Goal: Task Accomplishment & Management: Manage account settings

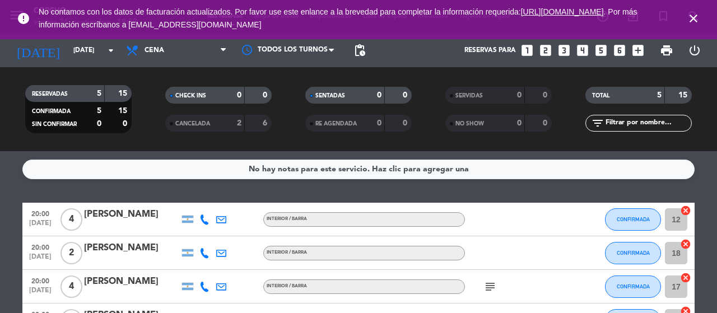
scroll to position [45, 0]
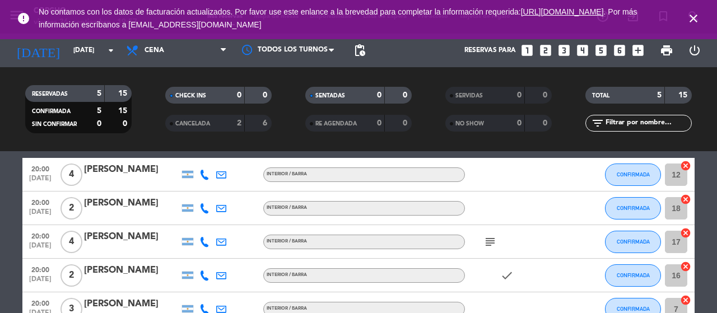
click at [0, 258] on bookings-row "20:00 [DATE] 4 [PERSON_NAME] Interior / Barra CONFIRMADA 12 cancel 20:00 [DATE]…" at bounding box center [358, 242] width 717 height 168
click at [643, 174] on span "CONFIRMADA" at bounding box center [632, 174] width 33 height 6
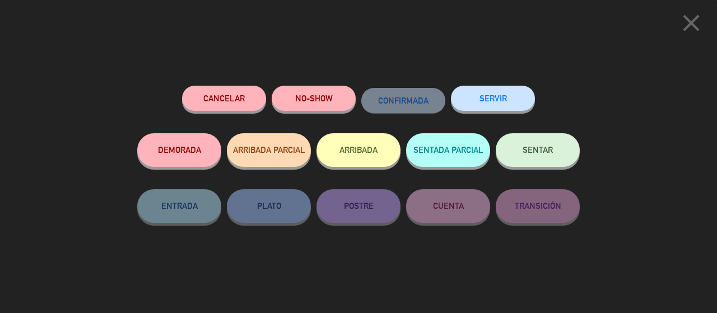
click at [514, 135] on div "SENTAR" at bounding box center [538, 161] width 84 height 56
click at [521, 165] on button "SENTAR" at bounding box center [538, 150] width 84 height 34
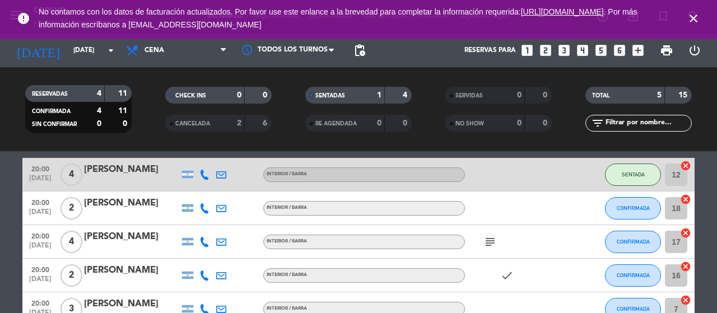
click at [0, 278] on bookings-row "20:00 [DATE] 4 [PERSON_NAME][GEOGRAPHIC_DATA] / [GEOGRAPHIC_DATA] 12 cancel 20:…" at bounding box center [358, 242] width 717 height 168
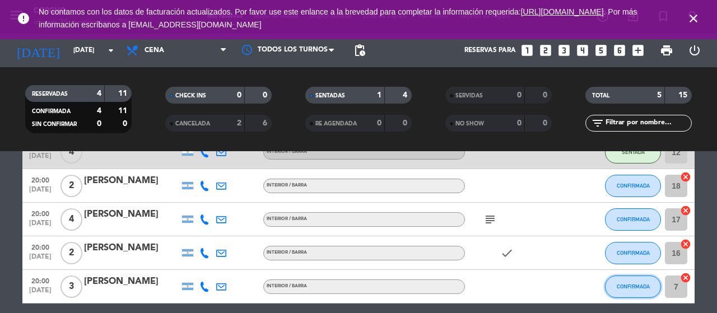
click at [616, 288] on span "CONFIRMADA" at bounding box center [632, 286] width 33 height 6
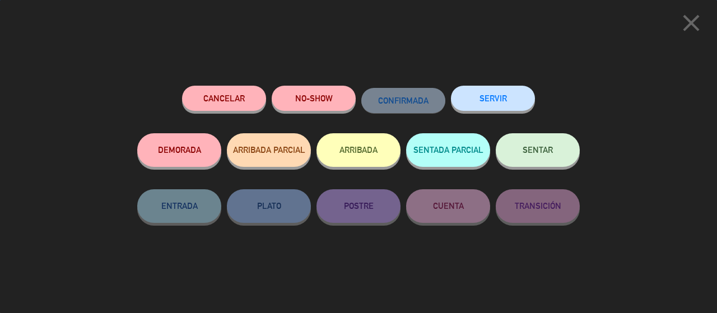
click at [550, 149] on span "SENTAR" at bounding box center [537, 150] width 30 height 10
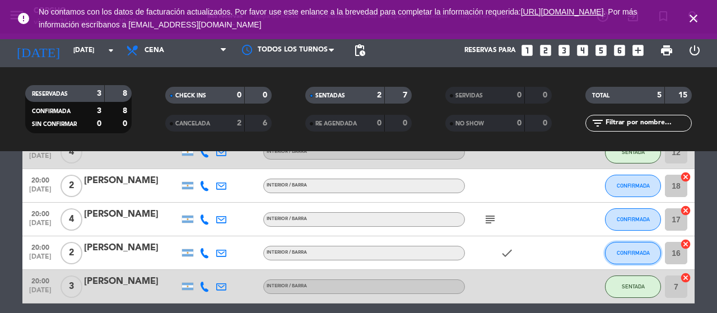
click at [629, 253] on span "CONFIRMADA" at bounding box center [632, 253] width 33 height 6
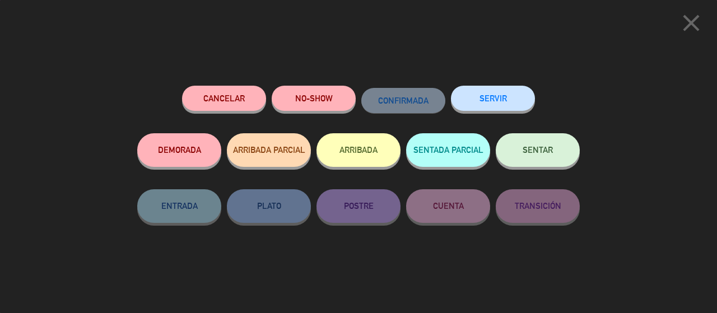
click at [522, 149] on span "SENTAR" at bounding box center [537, 150] width 30 height 10
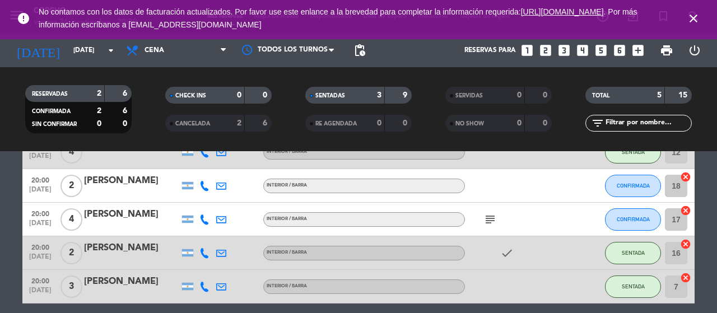
click at [716, 204] on bookings-row "20:00 [DATE] 4 [PERSON_NAME][GEOGRAPHIC_DATA] / [GEOGRAPHIC_DATA] 12 cancel 20:…" at bounding box center [358, 219] width 717 height 168
click at [643, 188] on span "CONFIRMADA" at bounding box center [632, 186] width 33 height 6
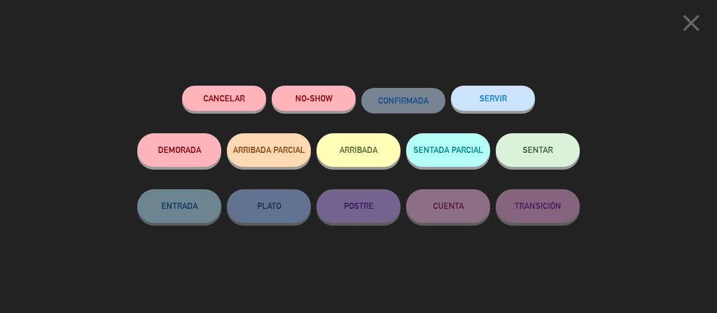
click at [208, 110] on button "Cancelar" at bounding box center [224, 98] width 84 height 25
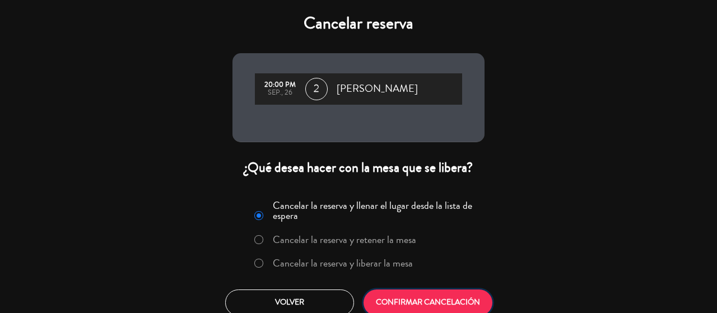
click at [408, 301] on button "CONFIRMAR CANCELACIÓN" at bounding box center [427, 302] width 129 height 26
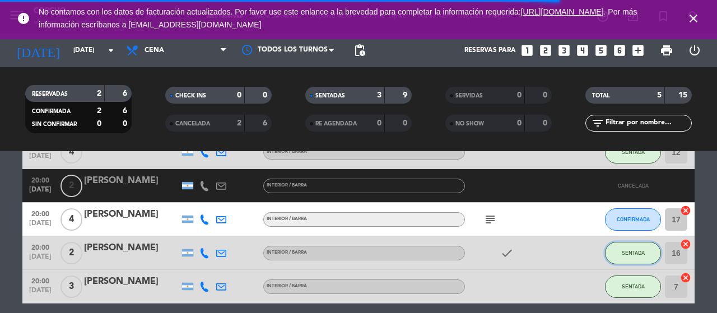
click at [624, 242] on button "SENTADA" at bounding box center [633, 253] width 56 height 22
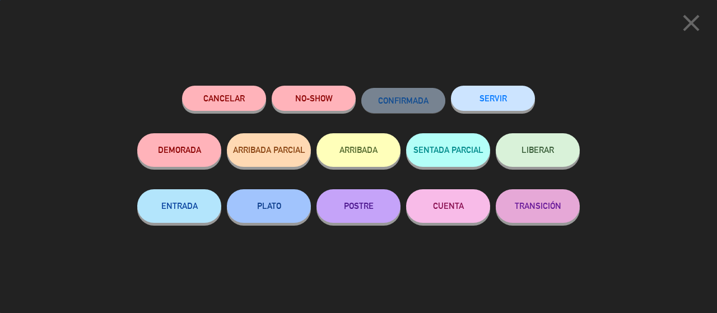
click at [695, 29] on icon "close" at bounding box center [691, 23] width 28 height 28
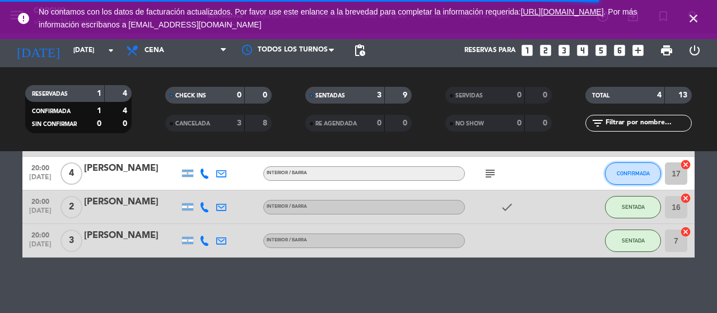
click at [637, 174] on span "CONFIRMADA" at bounding box center [632, 173] width 33 height 6
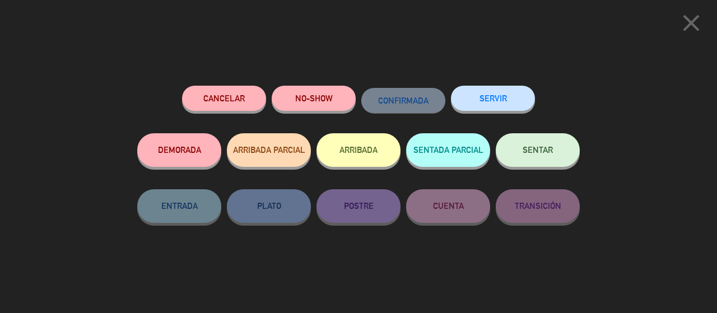
click at [298, 92] on button "NO-SHOW" at bounding box center [314, 98] width 84 height 25
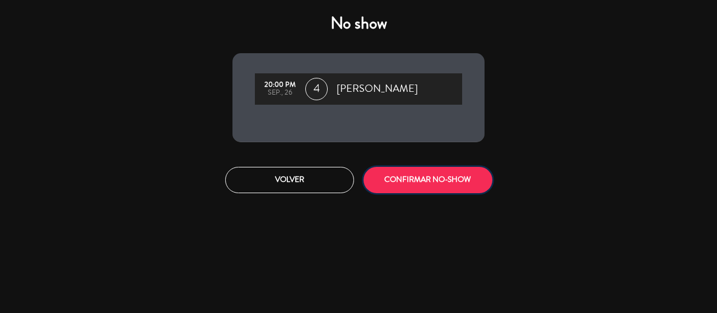
click at [397, 182] on button "CONFIRMAR NO-SHOW" at bounding box center [427, 180] width 129 height 26
